Goal: Navigation & Orientation: Find specific page/section

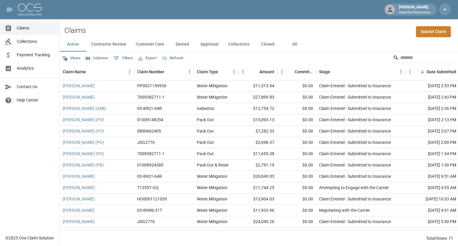
click at [37, 42] on span "Collections" at bounding box center [36, 41] width 38 height 6
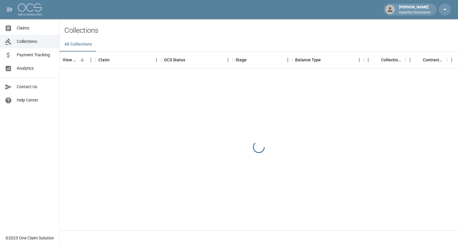
click at [38, 57] on span "Payment Tracking" at bounding box center [36, 55] width 38 height 6
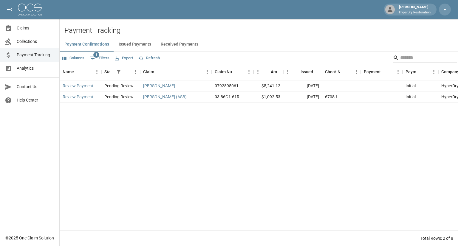
click at [172, 42] on button "Received Payments" at bounding box center [179, 44] width 47 height 14
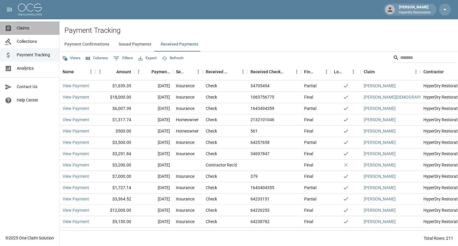
click at [28, 29] on span "Claims" at bounding box center [36, 28] width 38 height 6
